Goal: Download file/media

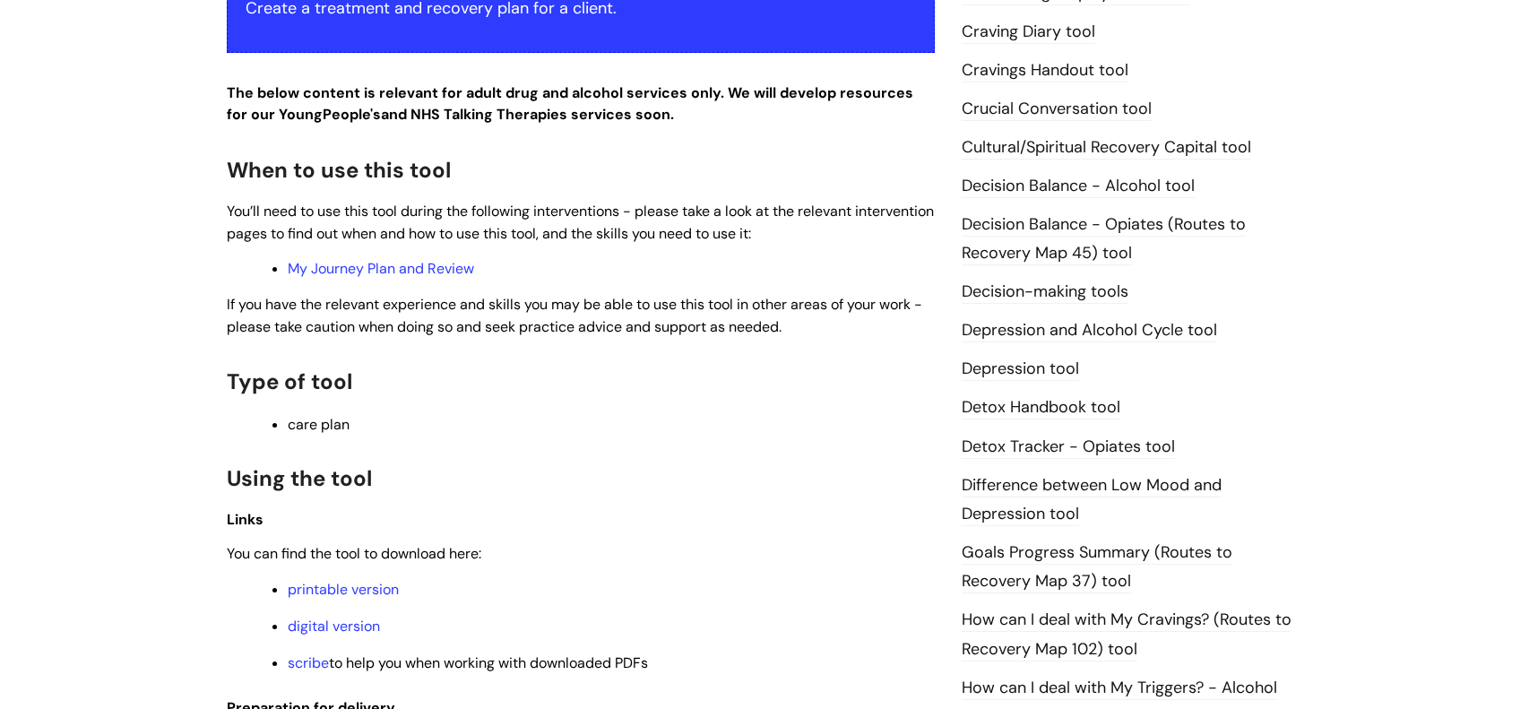
scroll to position [1026, 0]
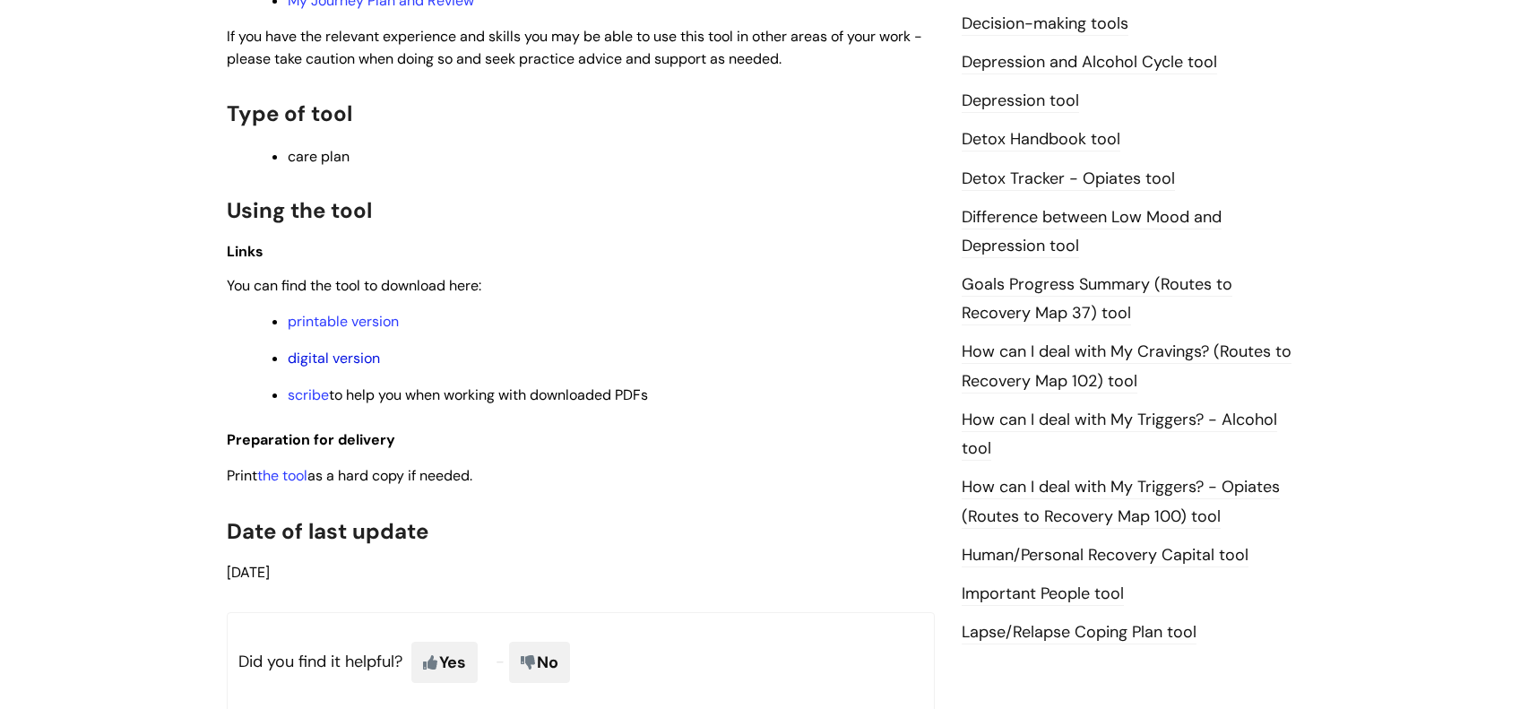
click at [360, 357] on link "digital version" at bounding box center [334, 358] width 92 height 19
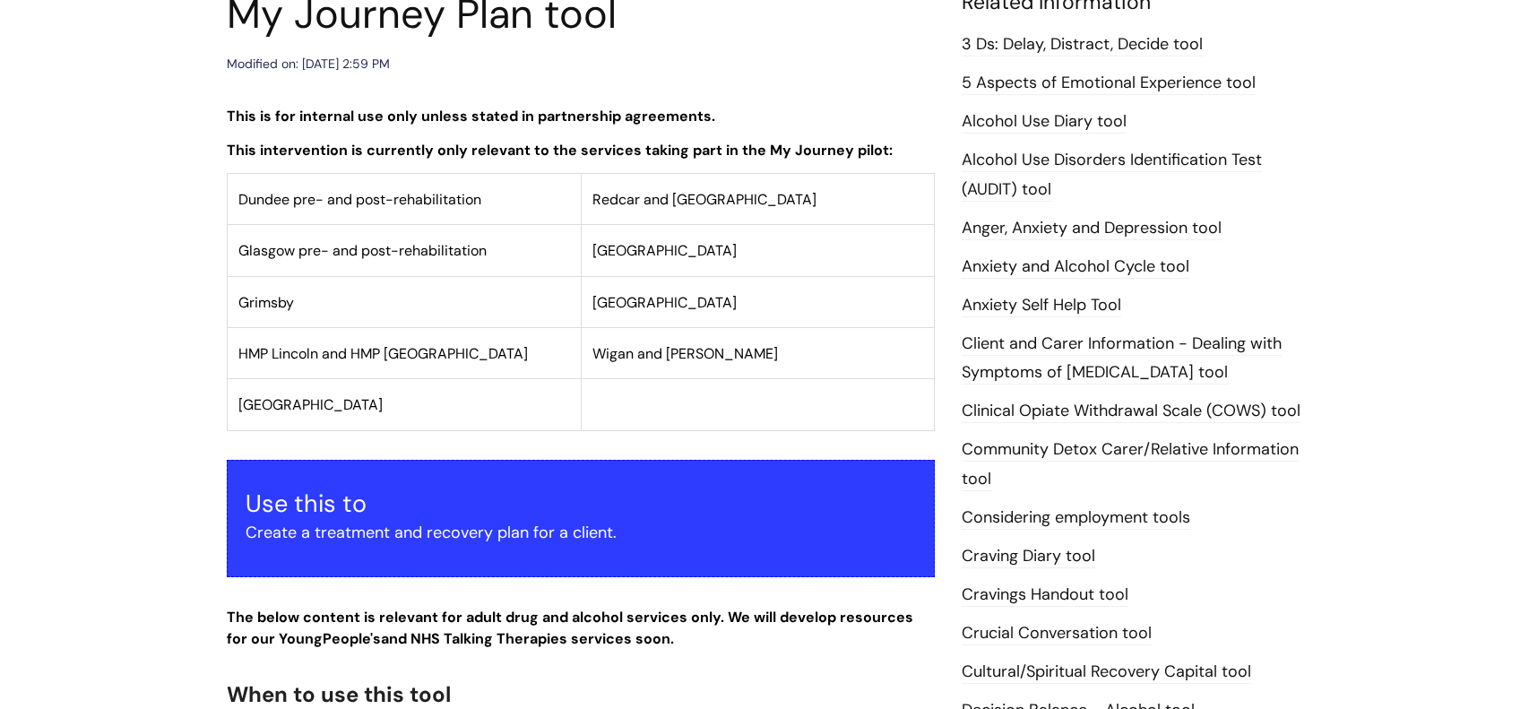
scroll to position [0, 0]
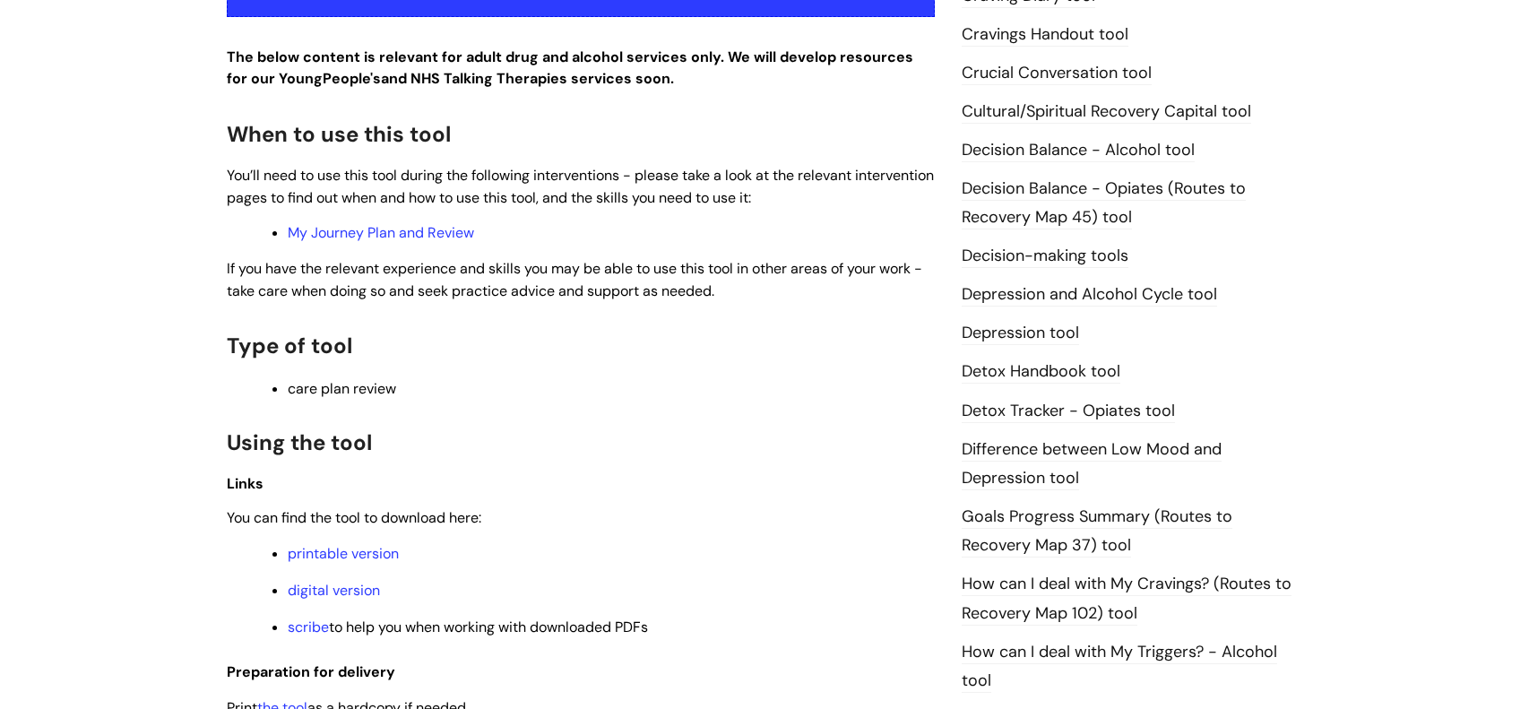
scroll to position [806, 0]
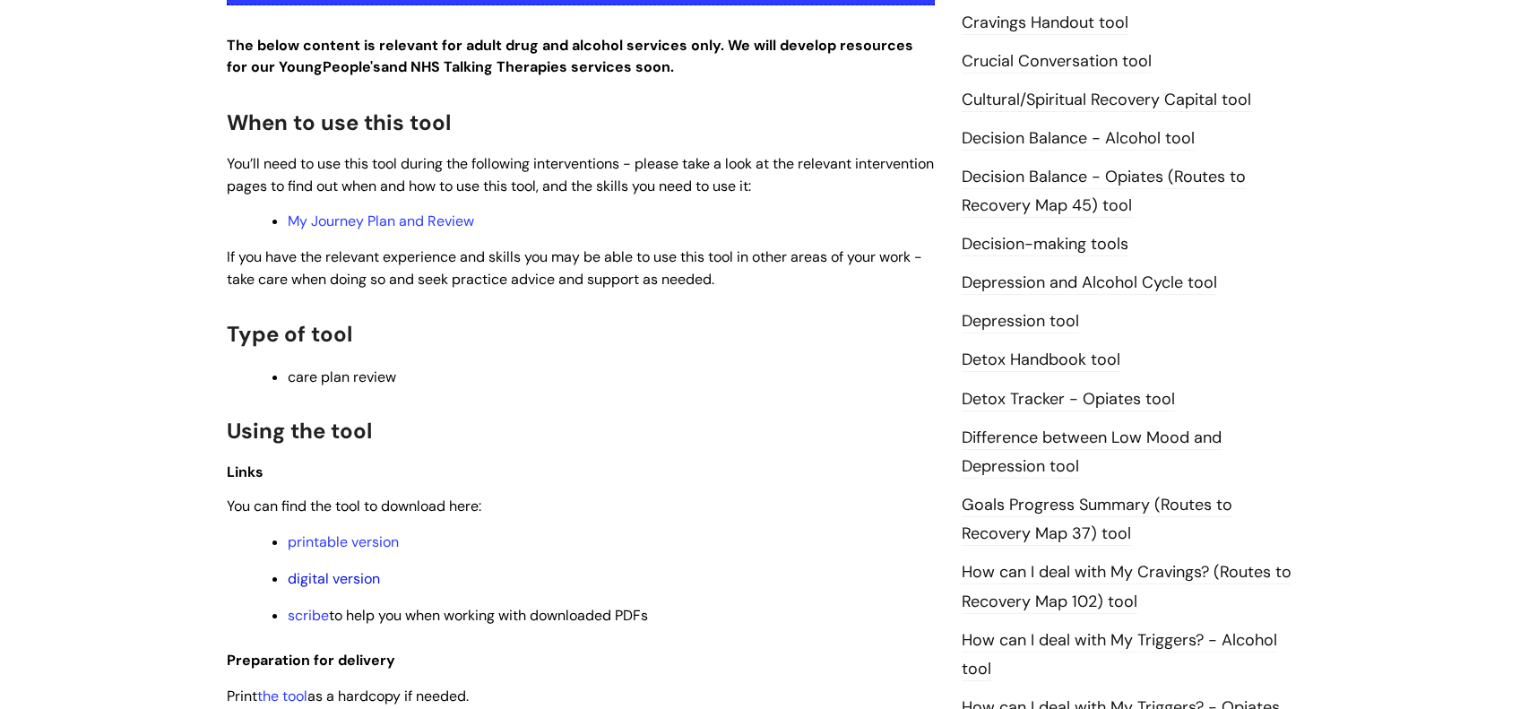
click at [300, 582] on link "digital version" at bounding box center [334, 578] width 92 height 19
